Goal: Complete application form

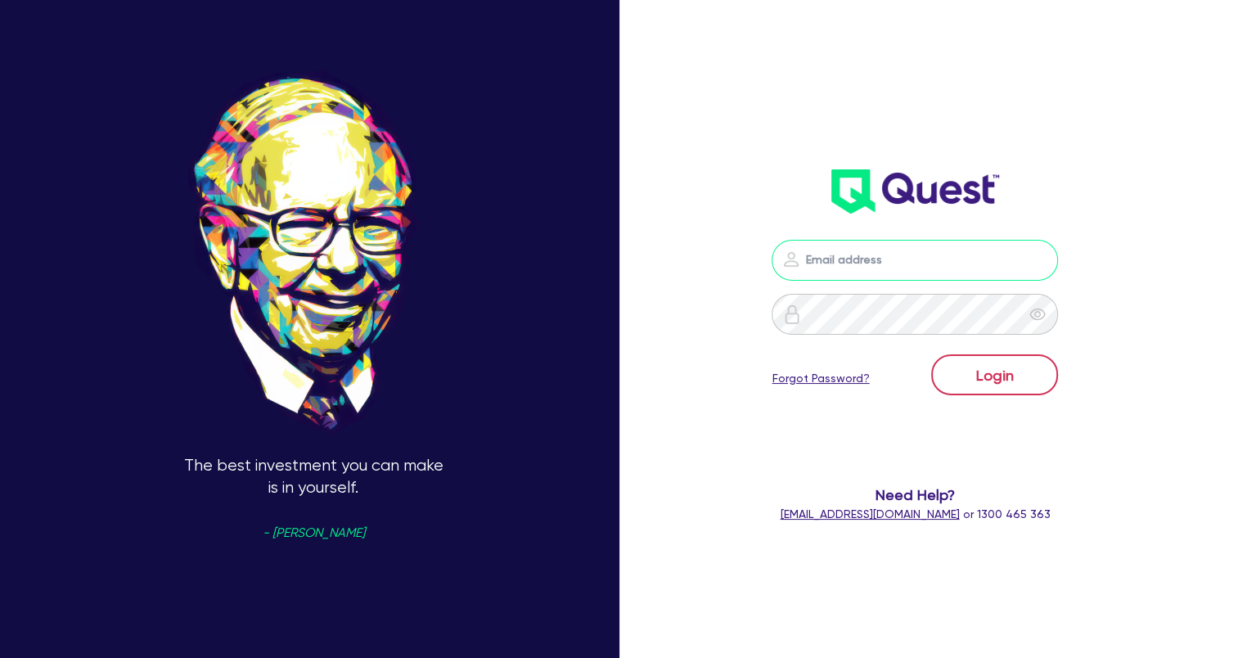
type input "[EMAIL_ADDRESS][DOMAIN_NAME]"
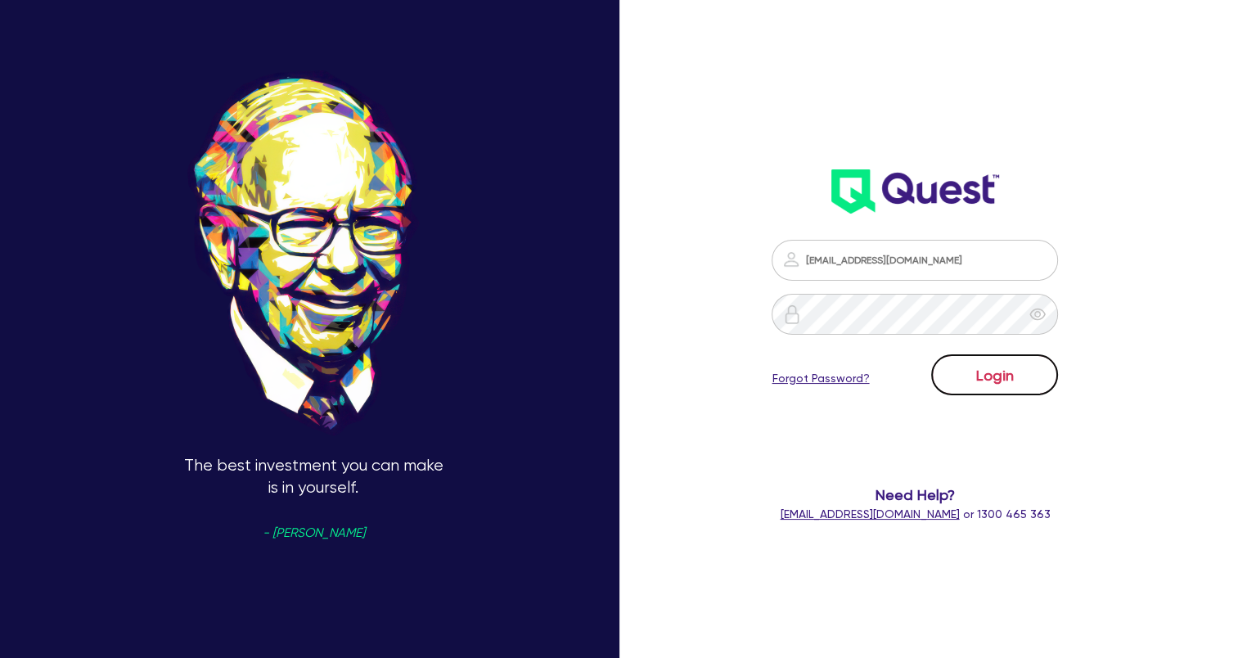
click at [970, 372] on button "Login" at bounding box center [994, 374] width 127 height 41
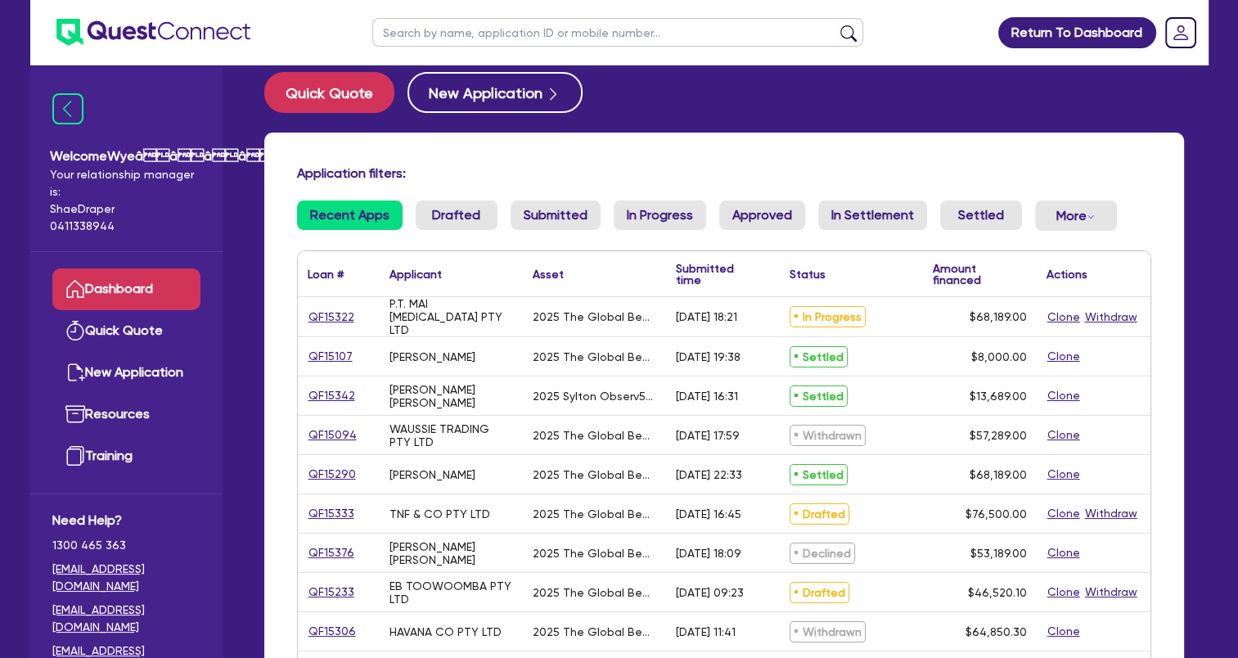
scroll to position [82, 0]
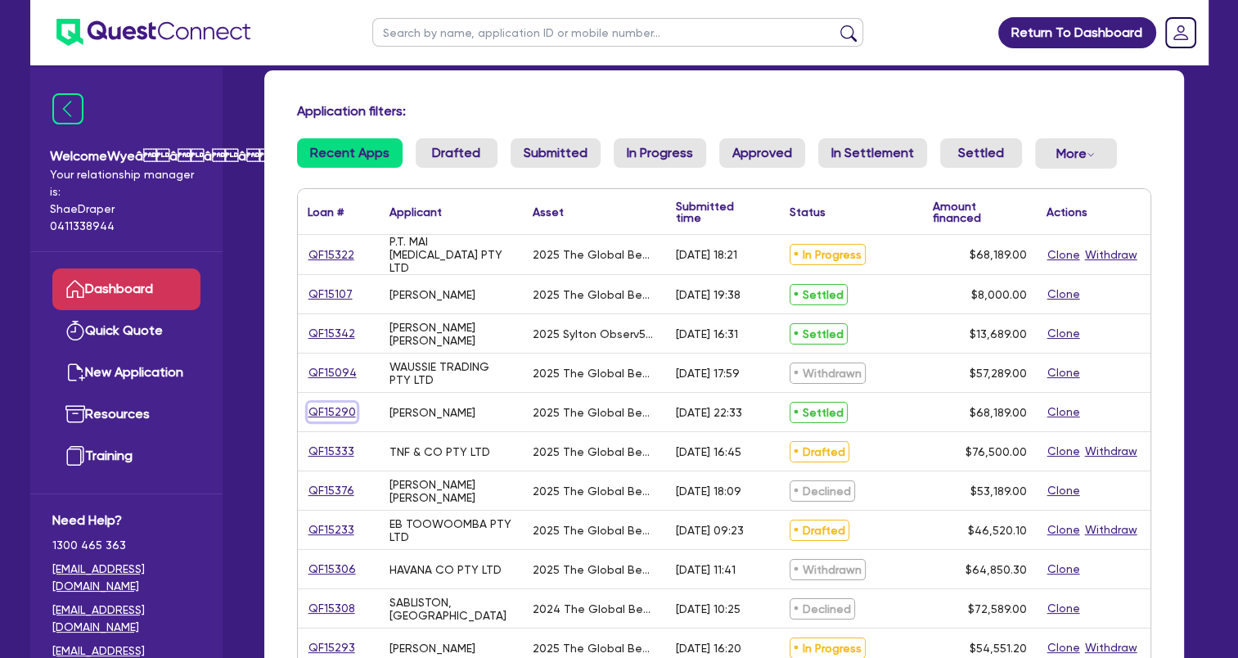
click at [342, 415] on link "QF15290" at bounding box center [332, 412] width 49 height 19
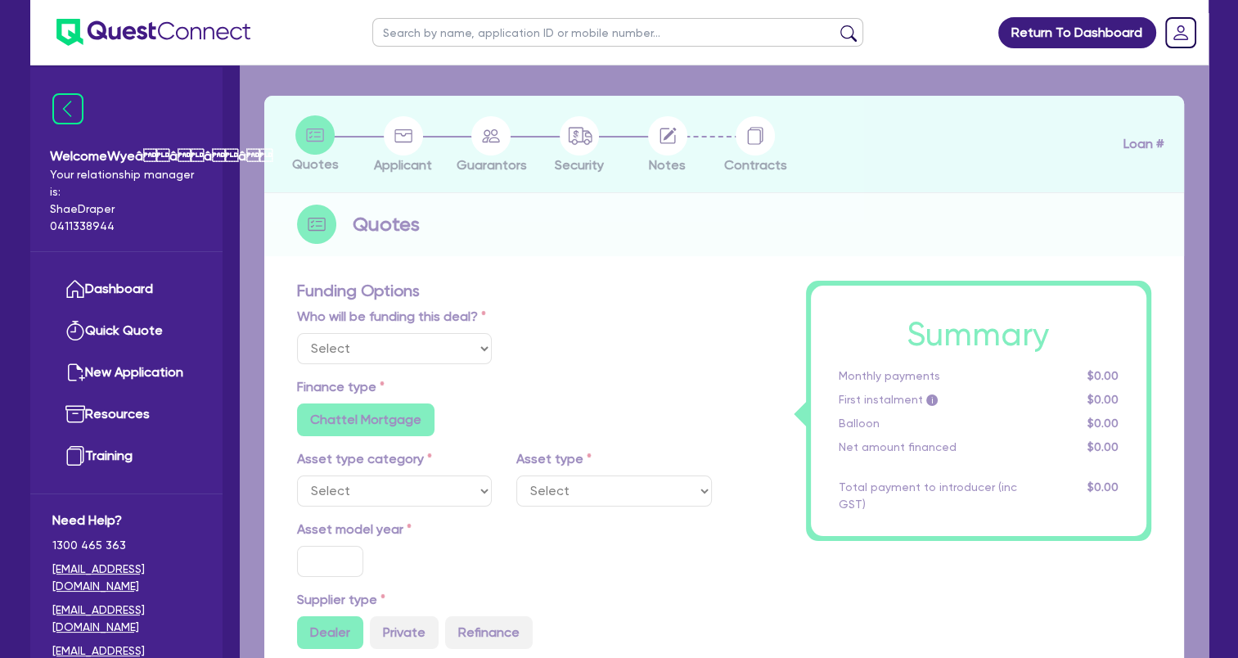
select select "Quest Finance - Own Book"
select select "TERTIARY_ASSETS"
type input "2025"
type input "68,189"
type input "5"
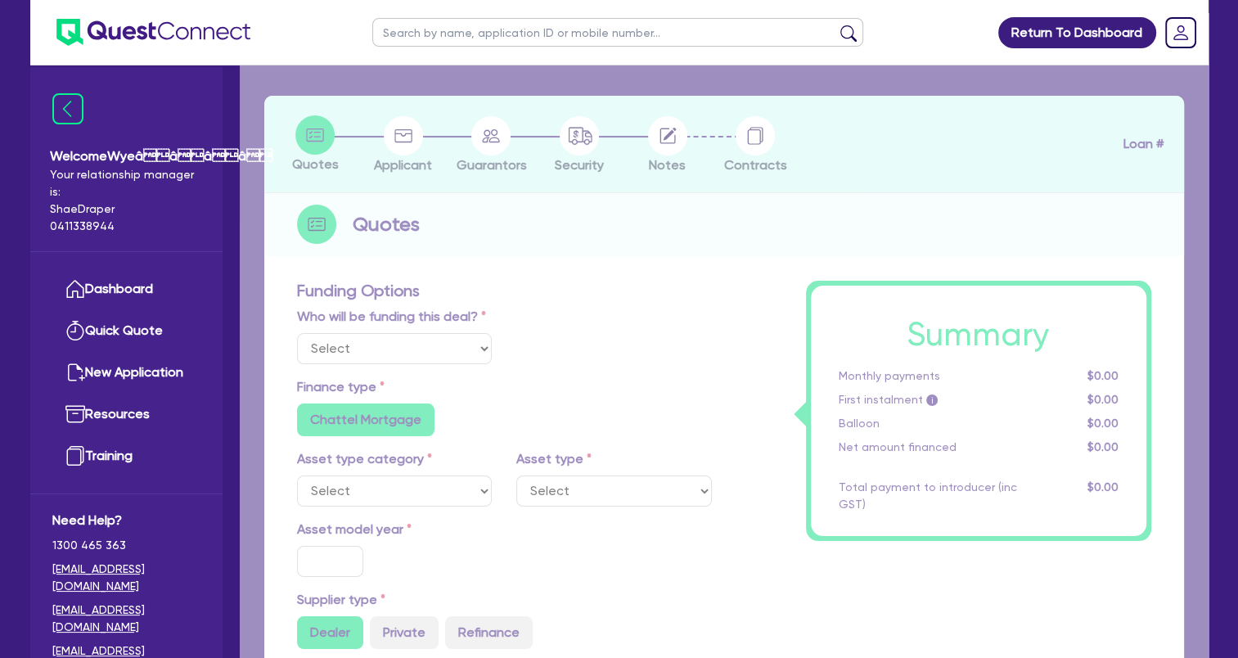
type input "3,409.45"
type input "17.95"
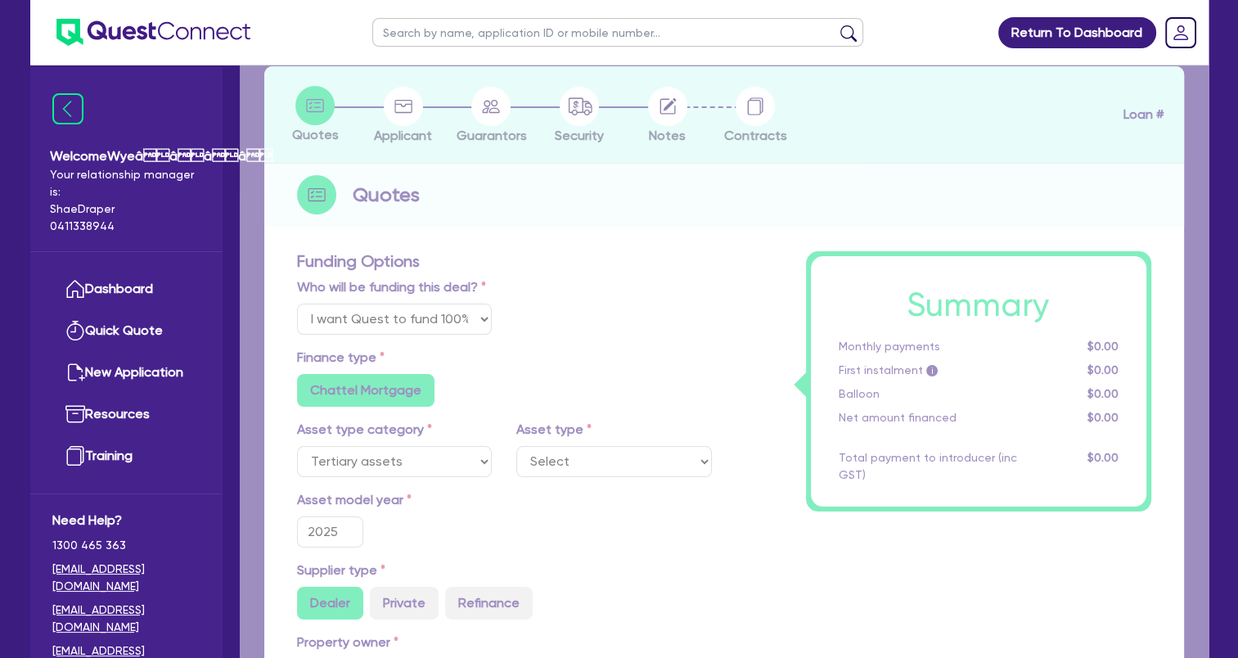
select select "BEAUTY_EQUIPMENT"
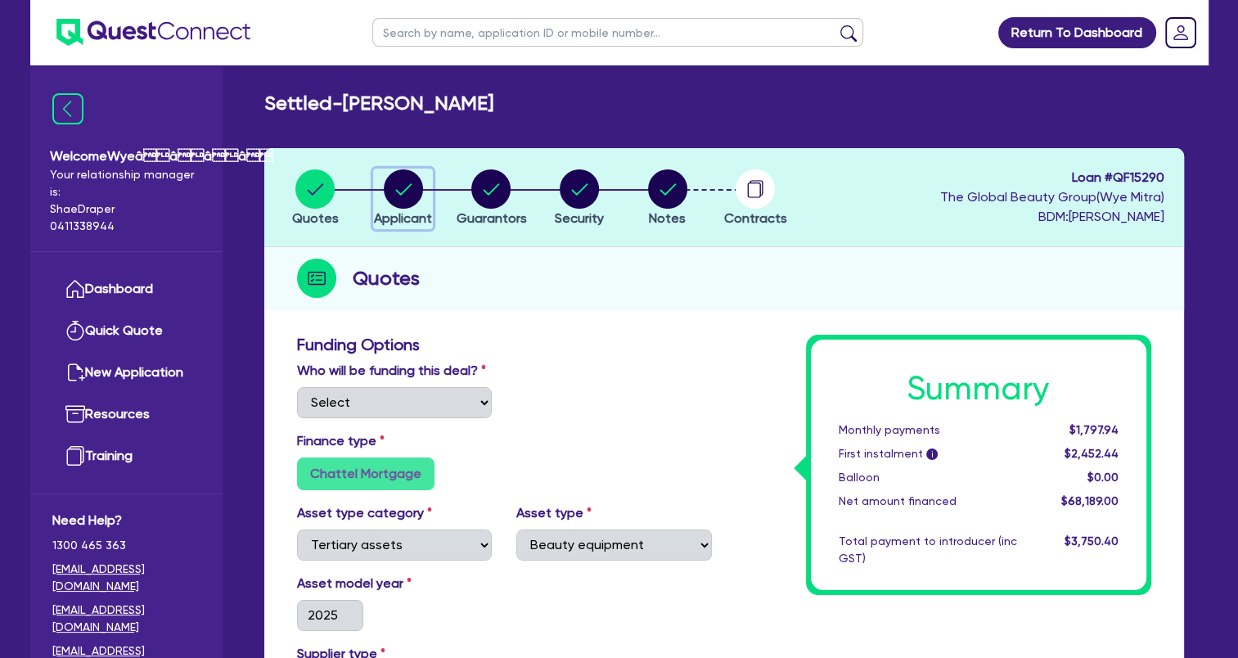
click at [415, 196] on circle "button" at bounding box center [403, 188] width 39 height 39
select select "SOLE_TRADER"
select select "HEALTH_BEAUTY"
select select "HAIR_BEAUTY_SALONS"
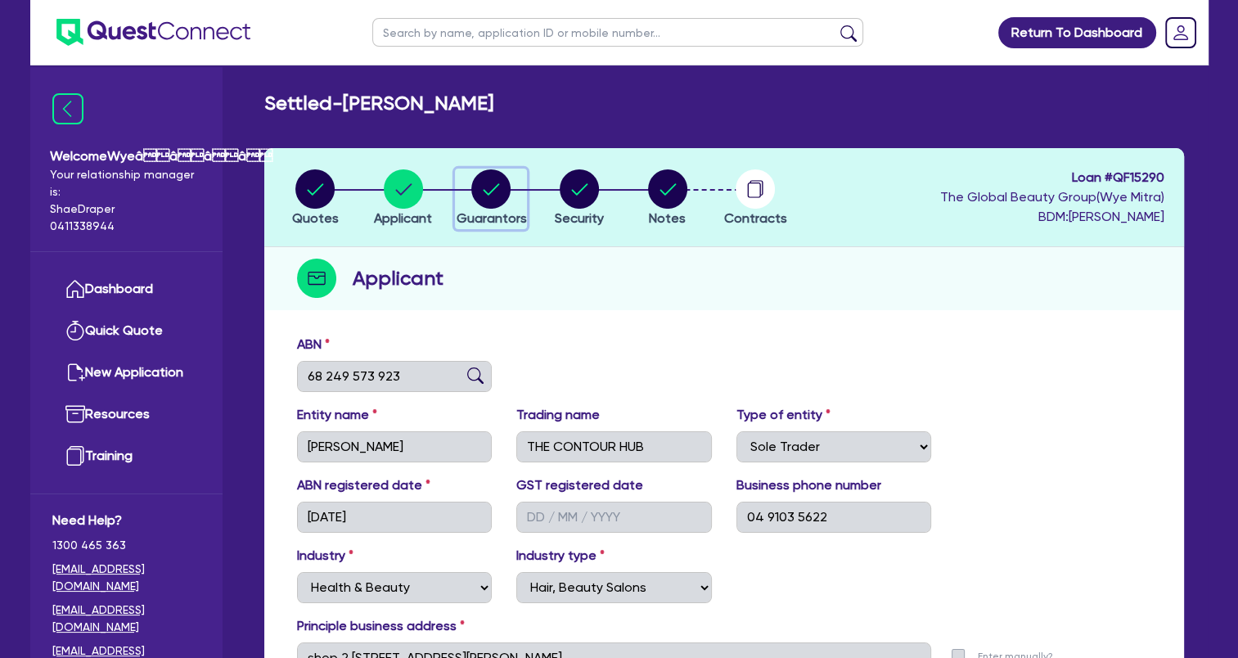
click at [502, 179] on circle "button" at bounding box center [490, 188] width 39 height 39
select select "MS"
select select "[GEOGRAPHIC_DATA]"
select select "DE_FACTO"
select select "CASH"
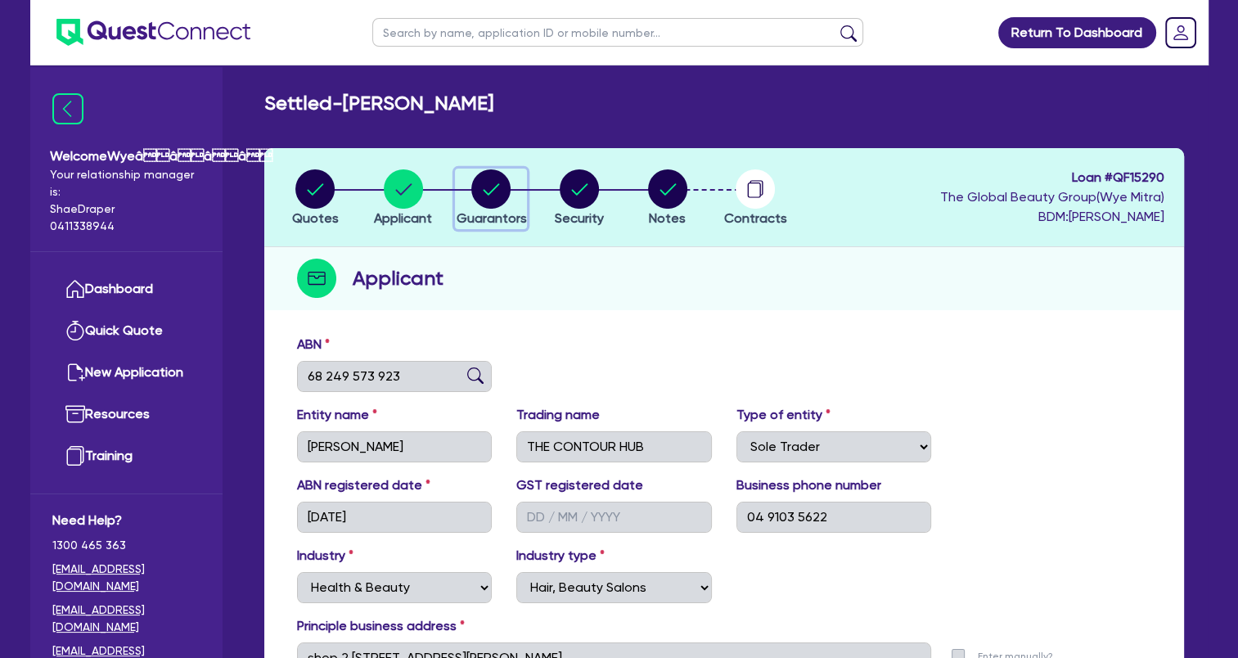
select select "PROPERTY"
select select "INVESTMENT_PROPERTY"
select select "VEHICLE"
select select "HOUSEHOLD_PERSONAL"
select select "OTHER"
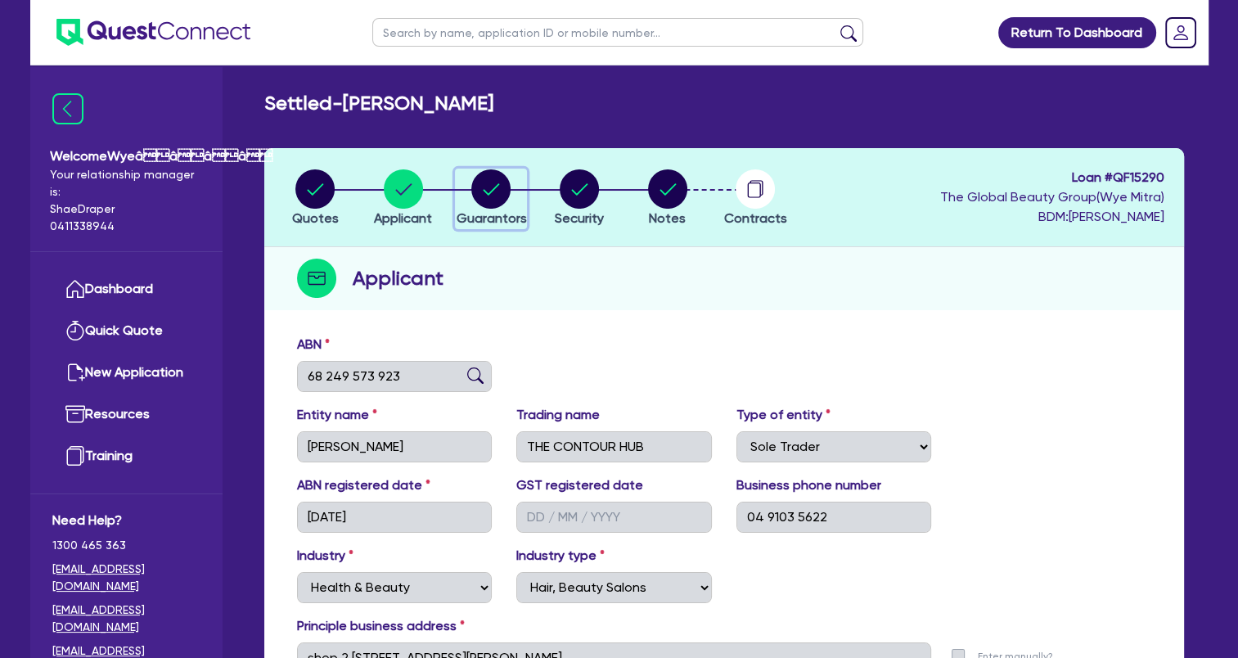
select select "MORTGAGE"
select select "INVESTMENT_PROPERTY_LOAN"
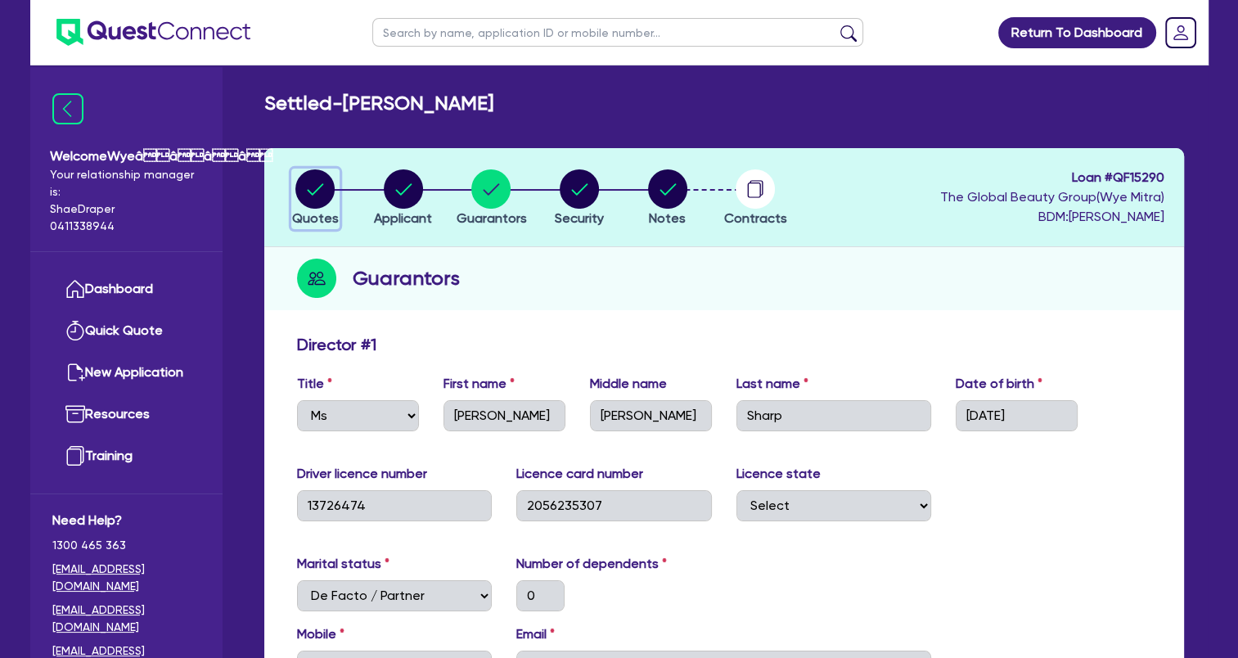
click at [321, 194] on circle "button" at bounding box center [314, 188] width 39 height 39
select select "Quest Finance - Own Book"
select select "TERTIARY_ASSETS"
select select "BEAUTY_EQUIPMENT"
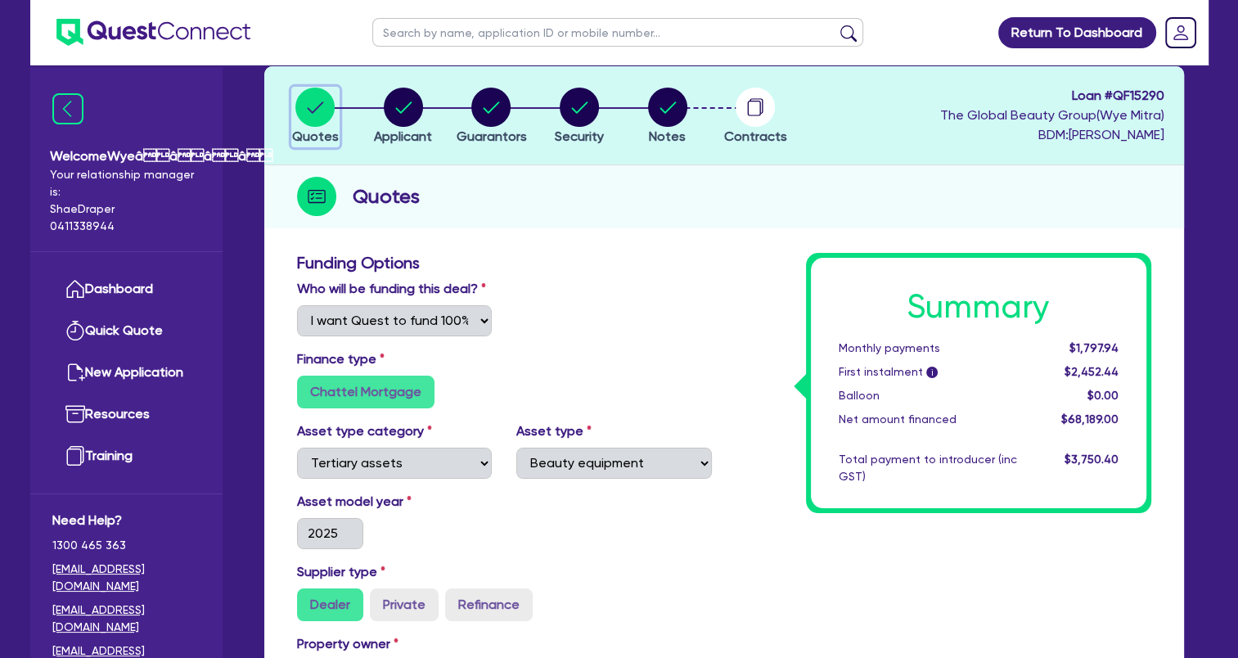
scroll to position [164, 0]
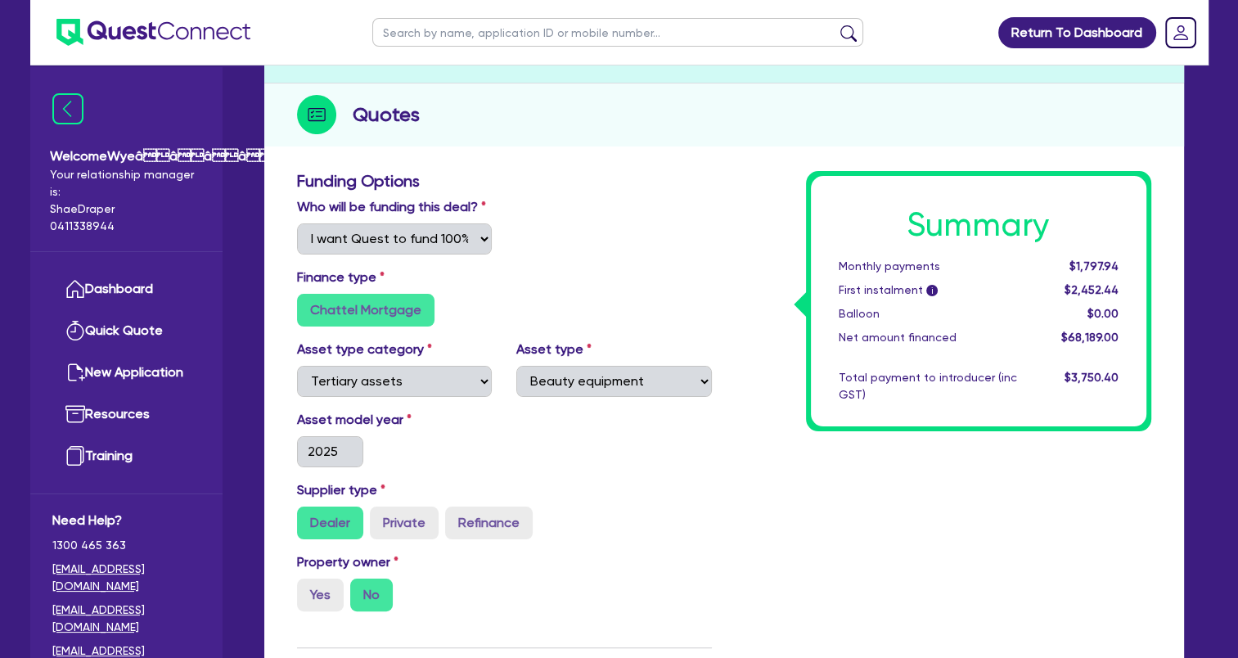
click at [638, 478] on div "Asset model year [DATE]" at bounding box center [504, 445] width 439 height 70
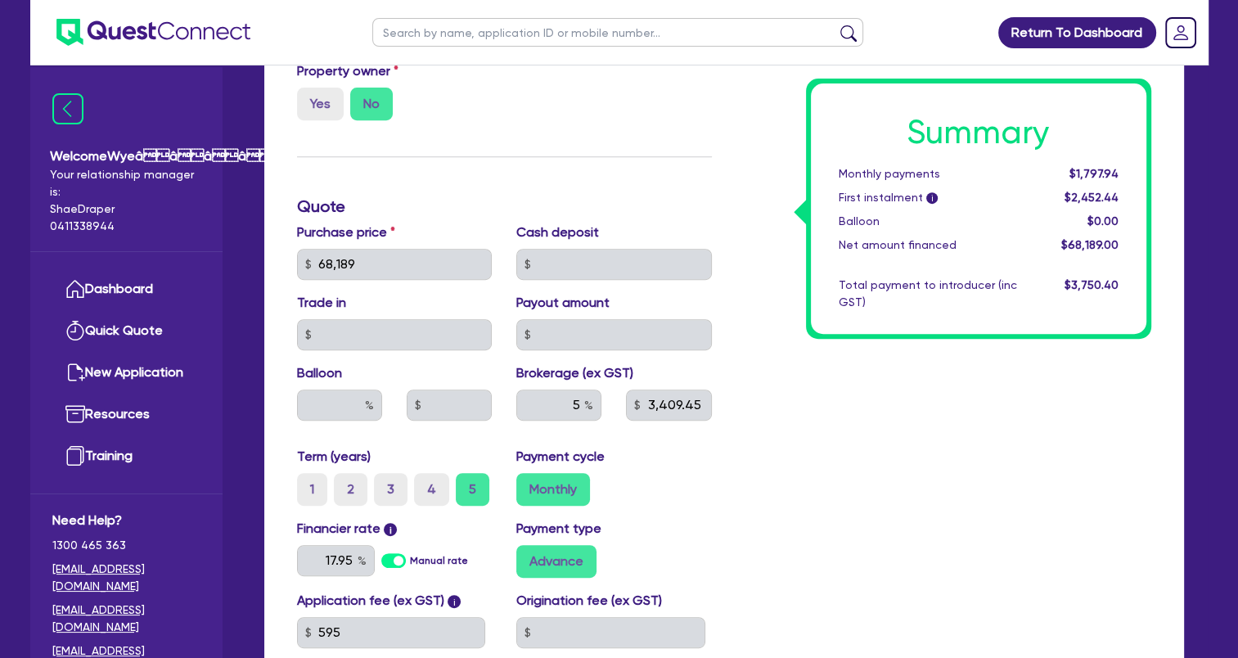
scroll to position [737, 0]
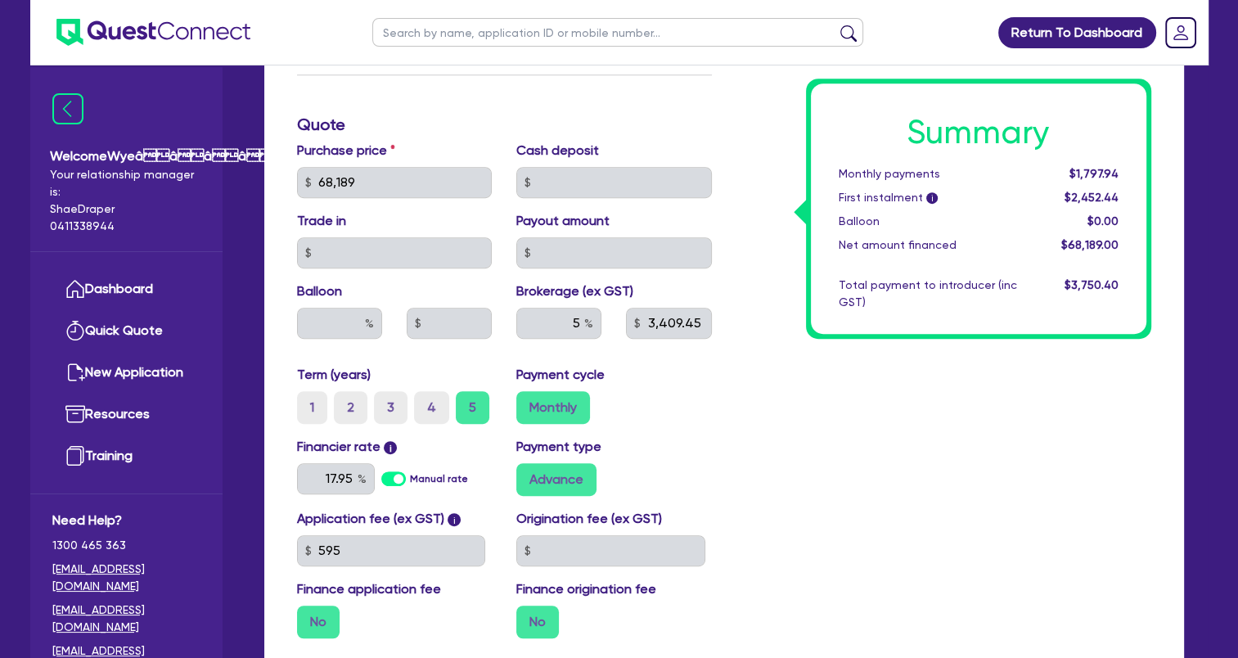
click at [303, 619] on label "No" at bounding box center [318, 622] width 43 height 33
click at [532, 627] on label "No" at bounding box center [537, 622] width 43 height 33
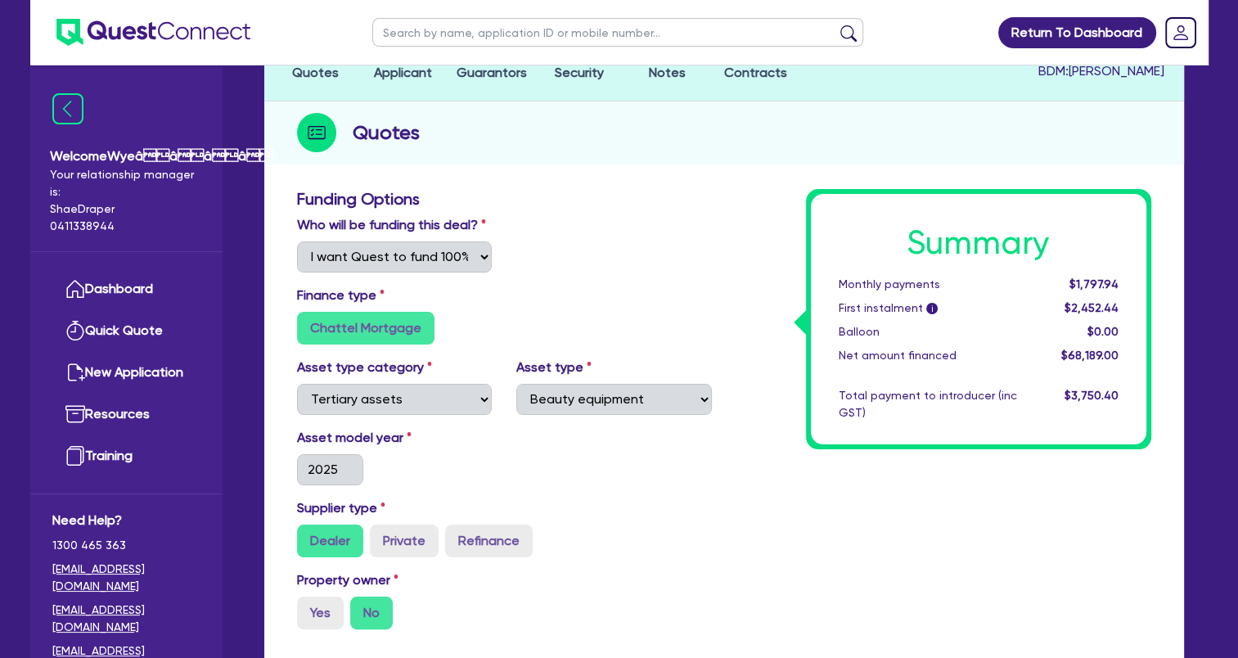
scroll to position [164, 0]
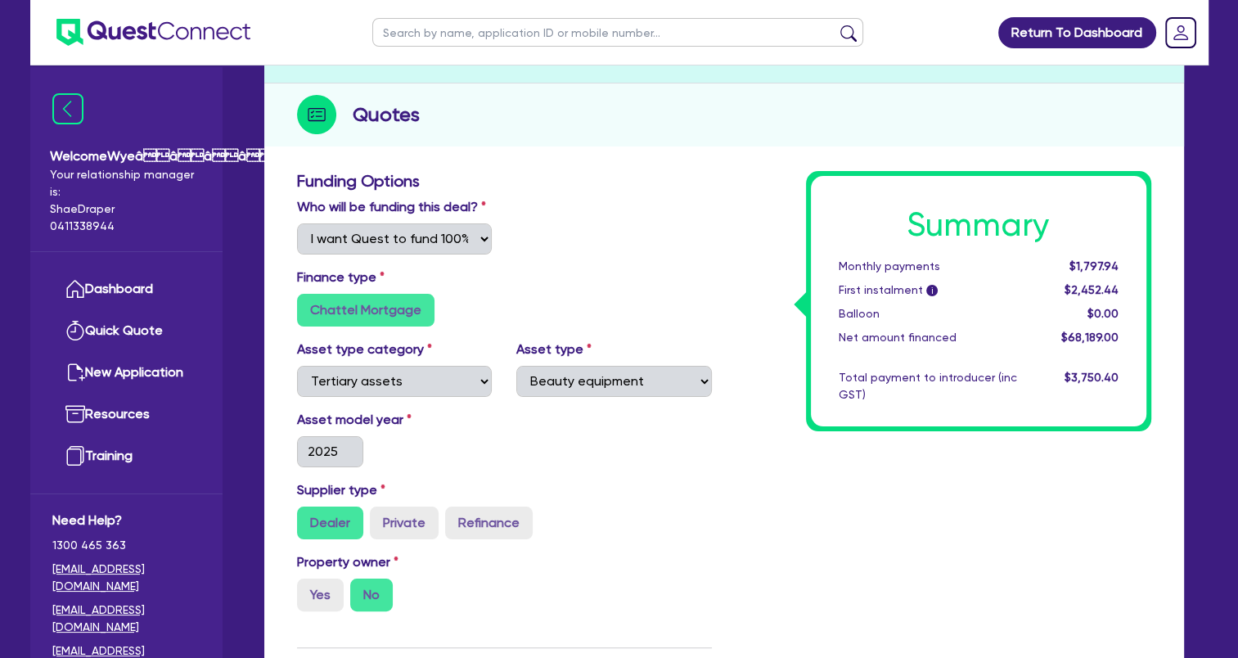
click at [1025, 127] on div "Quotes" at bounding box center [724, 114] width 920 height 63
